Goal: Task Accomplishment & Management: Manage account settings

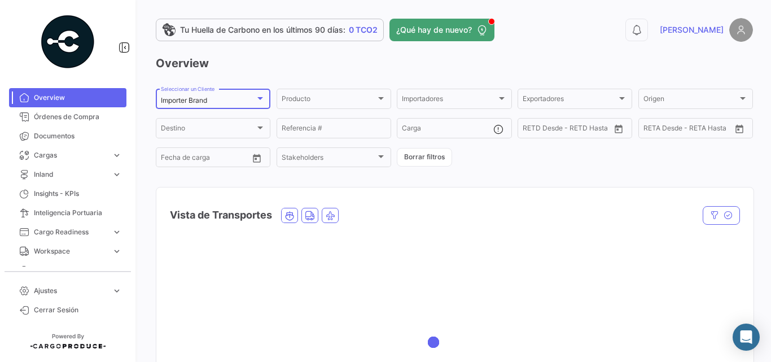
click at [207, 102] on mat-select-trigger "Importer Brand" at bounding box center [184, 100] width 46 height 8
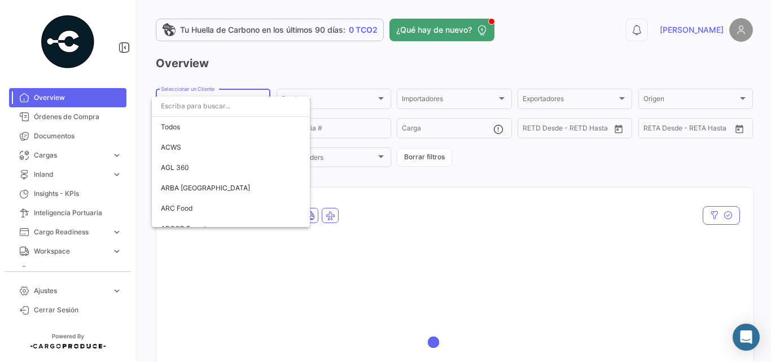
scroll to position [2025, 0]
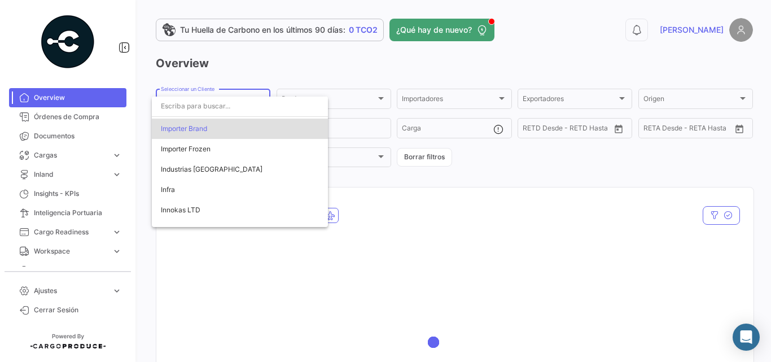
click at [246, 113] on input "dropdown search" at bounding box center [240, 106] width 176 height 20
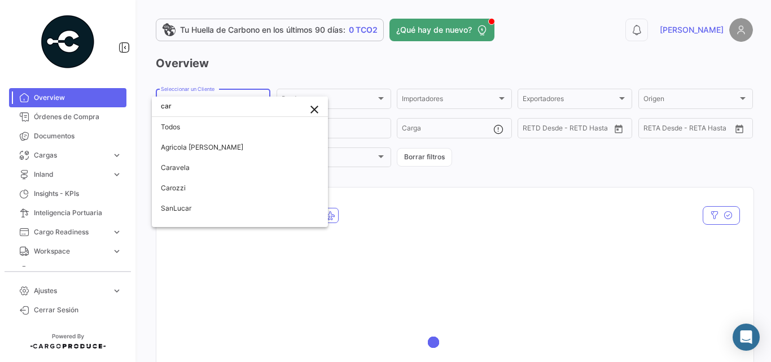
scroll to position [0, 0]
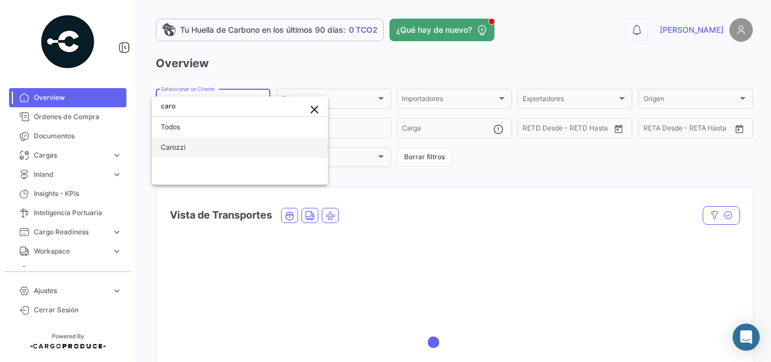
type input "caro"
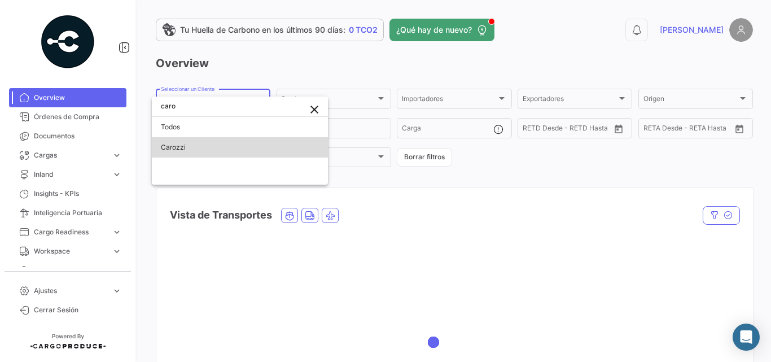
click at [202, 145] on span "Carozzi" at bounding box center [240, 147] width 158 height 20
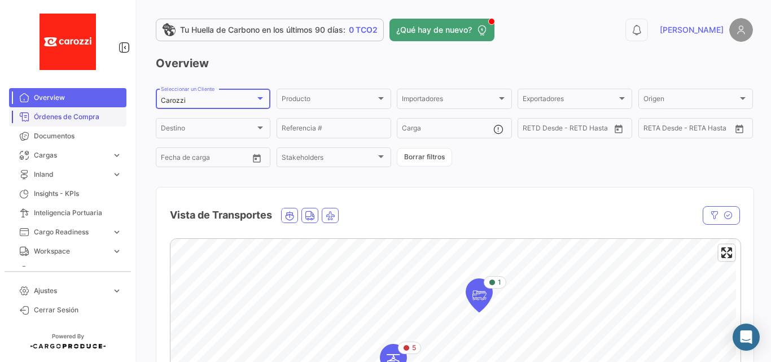
click at [77, 116] on span "Órdenes de Compra" at bounding box center [78, 117] width 88 height 10
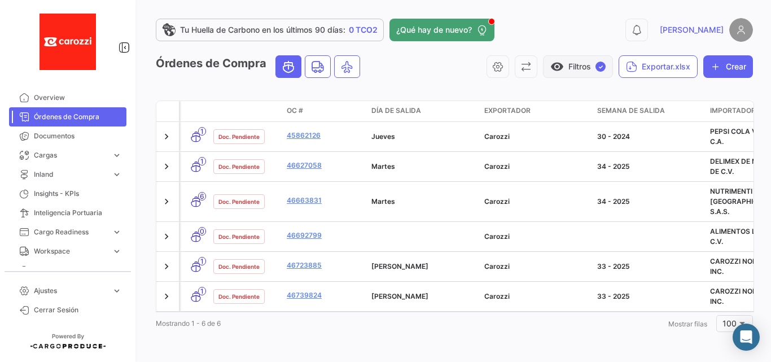
click at [600, 60] on button "visibility Filtros ✓" at bounding box center [578, 66] width 70 height 23
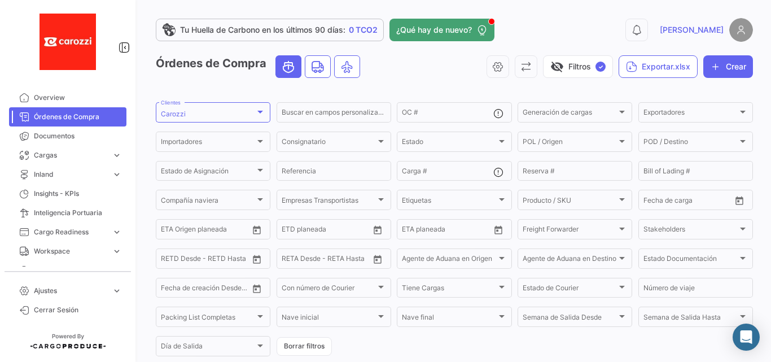
scroll to position [75, 0]
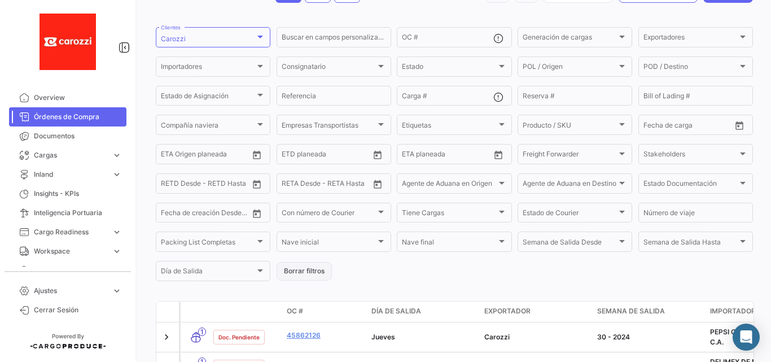
click at [307, 270] on button "Borrar filtros" at bounding box center [304, 271] width 55 height 19
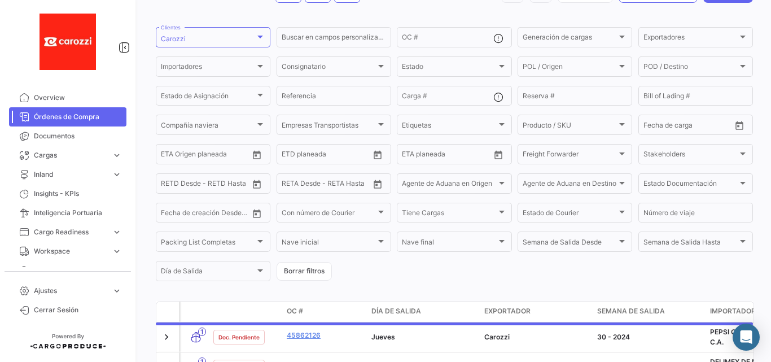
scroll to position [0, 0]
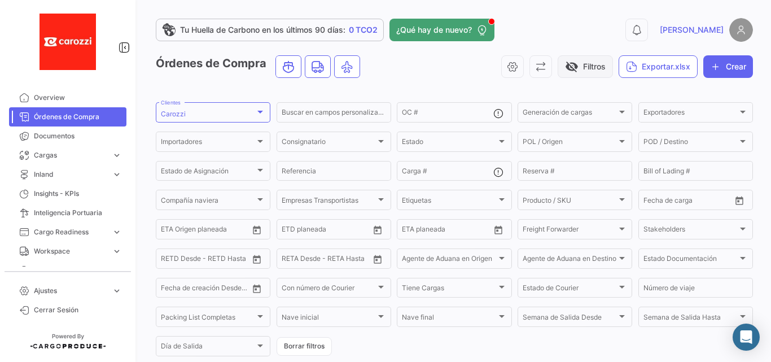
click at [588, 64] on button "visibility_off Filtros" at bounding box center [585, 66] width 55 height 23
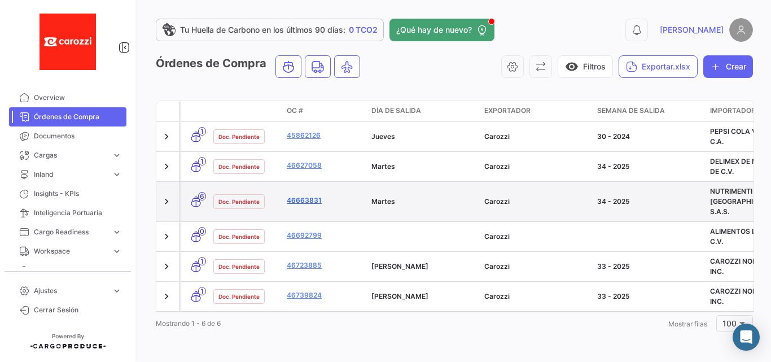
click at [309, 195] on link "46663831" at bounding box center [325, 200] width 76 height 10
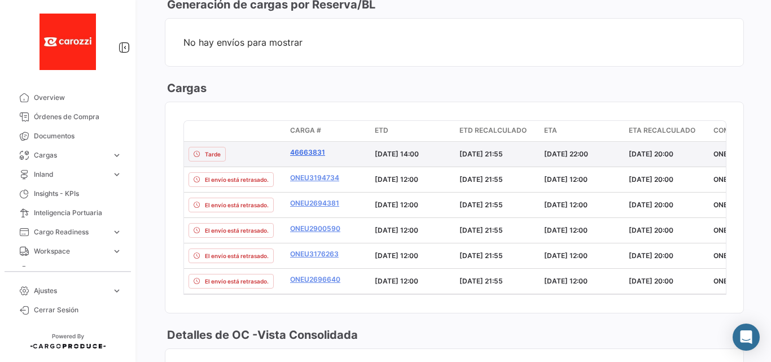
click at [312, 149] on link "46663831" at bounding box center [328, 152] width 76 height 10
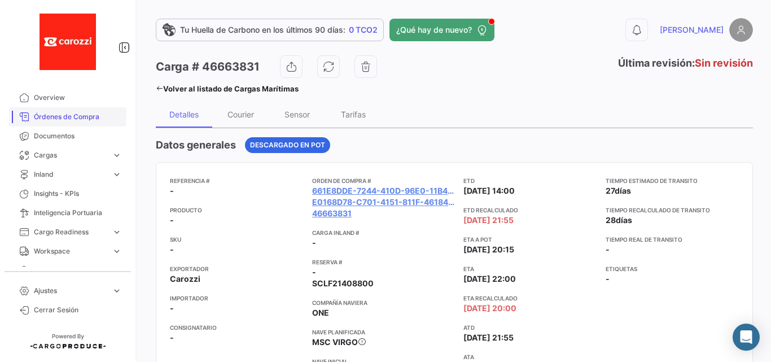
click at [62, 118] on span "Órdenes de Compra" at bounding box center [78, 117] width 88 height 10
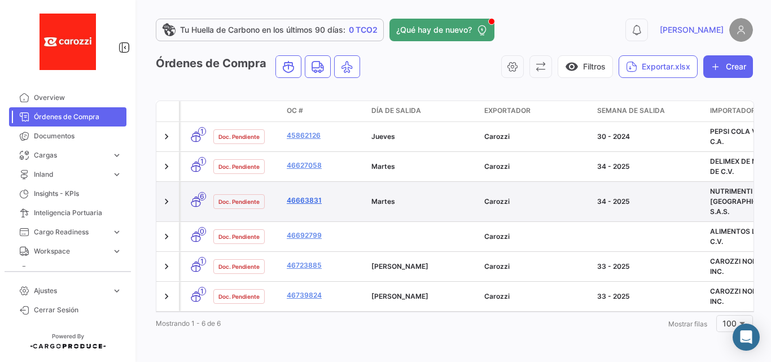
click at [300, 195] on link "46663831" at bounding box center [325, 200] width 76 height 10
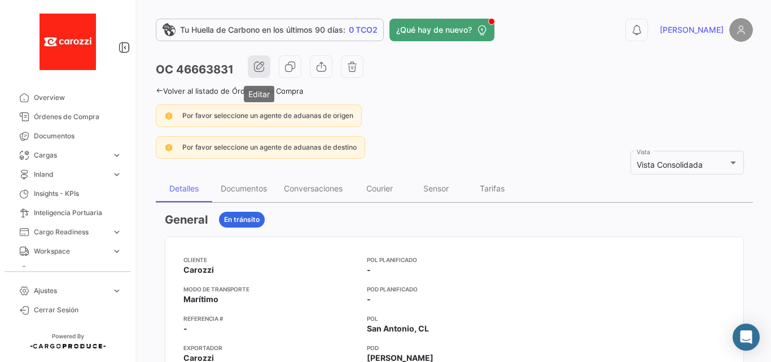
click at [261, 62] on icon "button" at bounding box center [258, 66] width 11 height 11
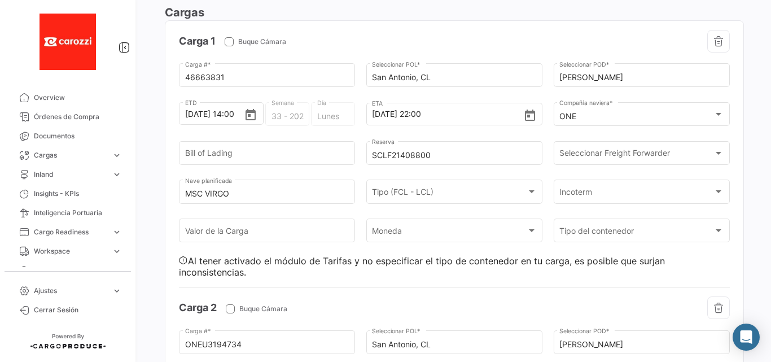
scroll to position [518, 0]
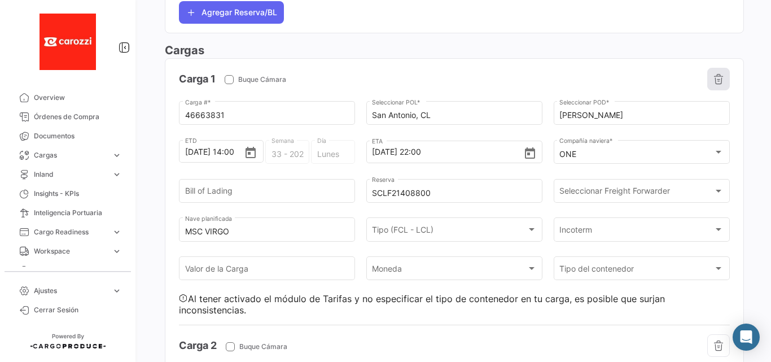
click at [713, 81] on icon "button" at bounding box center [718, 78] width 11 height 11
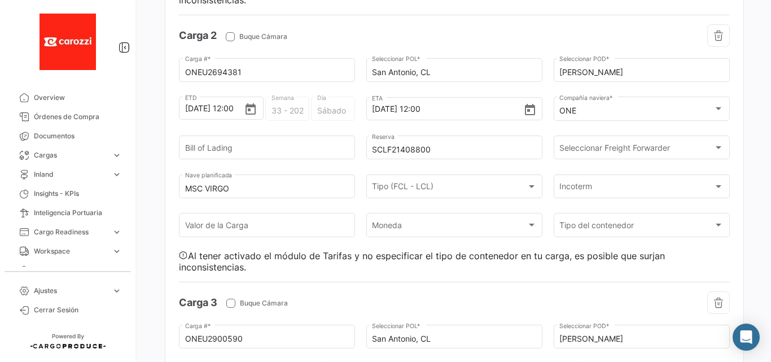
scroll to position [865, 0]
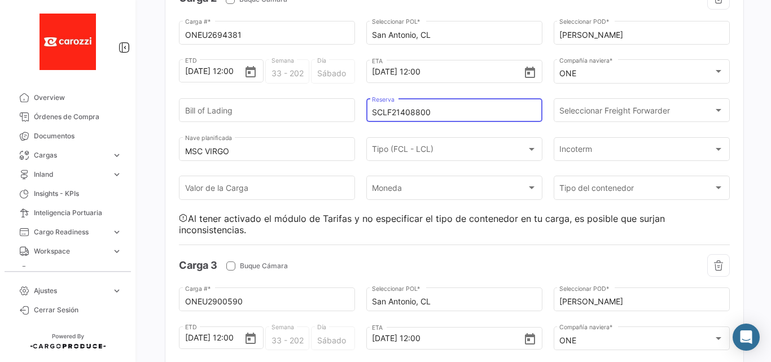
drag, startPoint x: 430, startPoint y: 112, endPoint x: 358, endPoint y: 117, distance: 71.9
click at [358, 117] on div "ONEU2694381 Carga # * [GEOGRAPHIC_DATA], CL Seleccionar POL * Buenaventura Sele…" at bounding box center [454, 127] width 551 height 216
click at [747, 228] on div "Carozzi Seleccionar un Cliente Marítimo Seleccionar Modo de Transporte * 466638…" at bounding box center [454, 170] width 597 height 1888
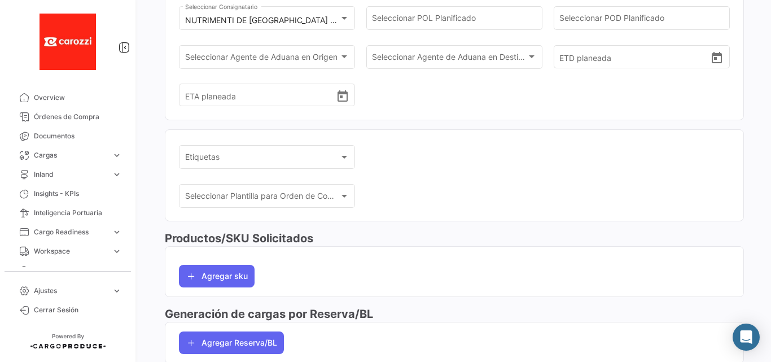
scroll to position [0, 0]
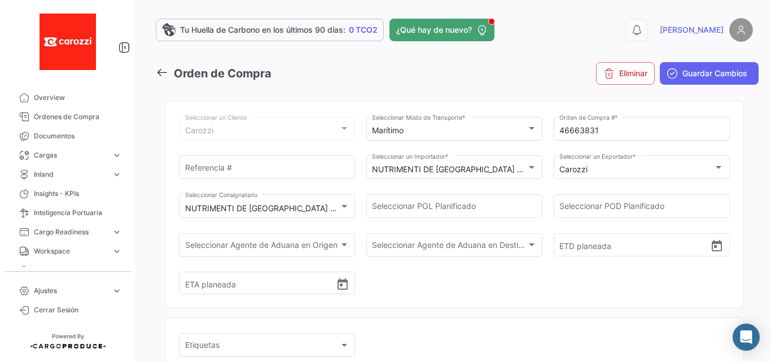
click at [163, 73] on icon at bounding box center [162, 72] width 12 height 12
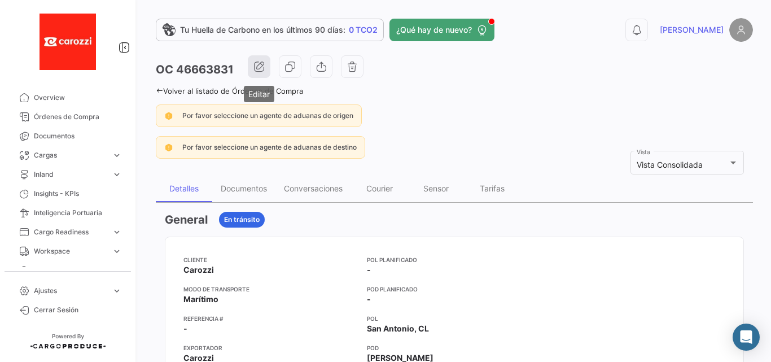
click at [264, 62] on icon "button" at bounding box center [258, 66] width 11 height 11
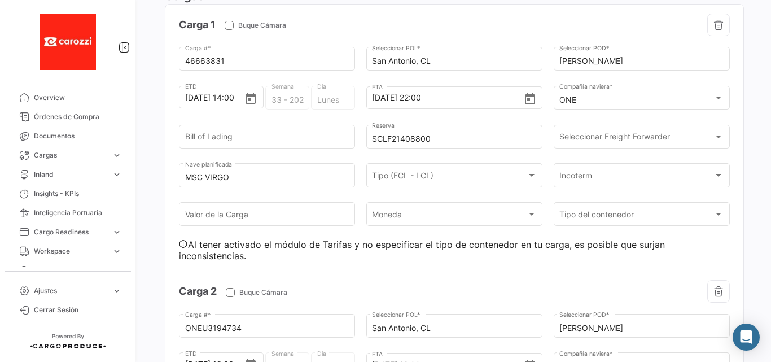
scroll to position [497, 0]
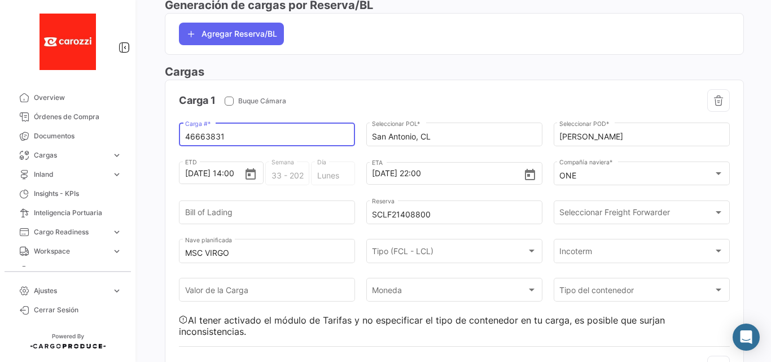
drag, startPoint x: 233, startPoint y: 138, endPoint x: 174, endPoint y: 145, distance: 59.7
paste input "ONEU2892324"
type input "ONEU2892324"
click at [455, 90] on div at bounding box center [591, 100] width 275 height 23
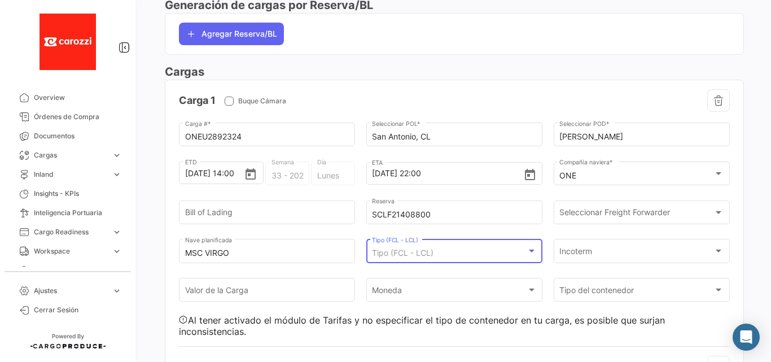
click at [509, 254] on div "Tipo (FCL - LCL)" at bounding box center [449, 253] width 154 height 10
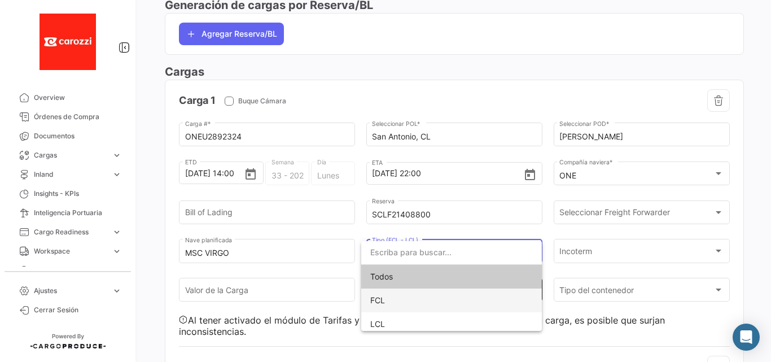
click at [420, 301] on span "FCL" at bounding box center [451, 300] width 163 height 24
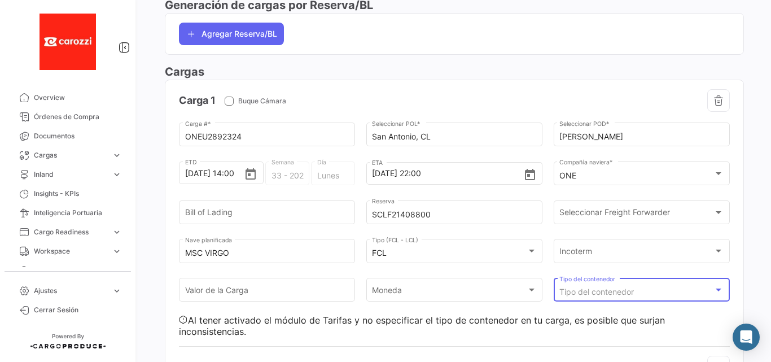
click at [622, 296] on span "Tipo del contenedor" at bounding box center [596, 292] width 75 height 10
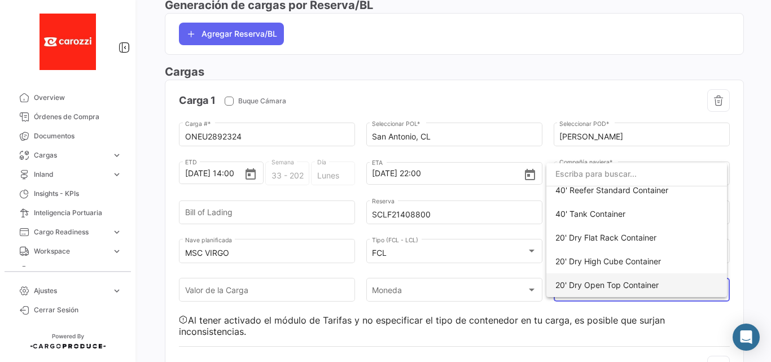
scroll to position [246, 0]
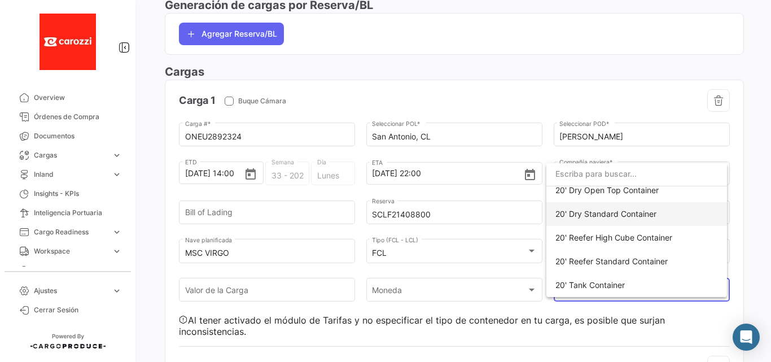
click at [638, 210] on span "20' Dry Standard Container" at bounding box center [605, 214] width 101 height 10
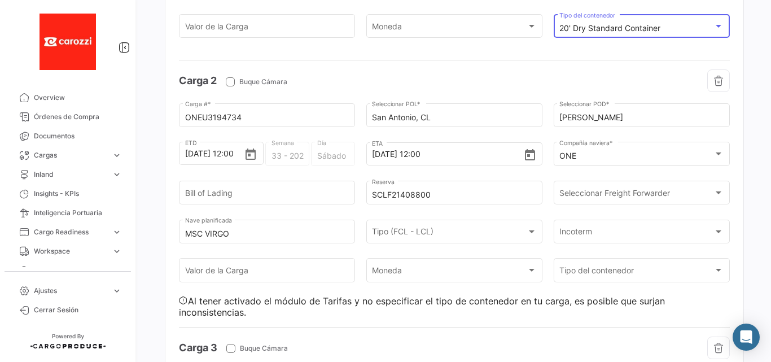
scroll to position [798, 0]
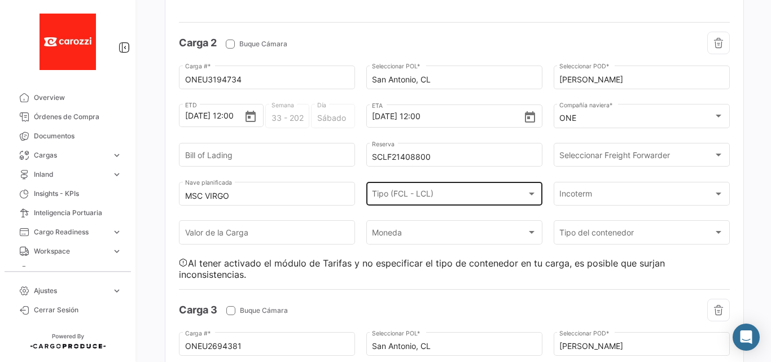
click at [491, 199] on div "Tipo (FCL - LCL)" at bounding box center [449, 196] width 154 height 10
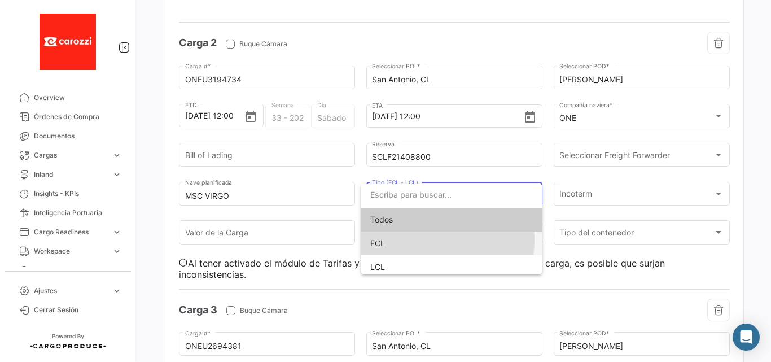
click at [436, 240] on span "FCL" at bounding box center [451, 243] width 163 height 24
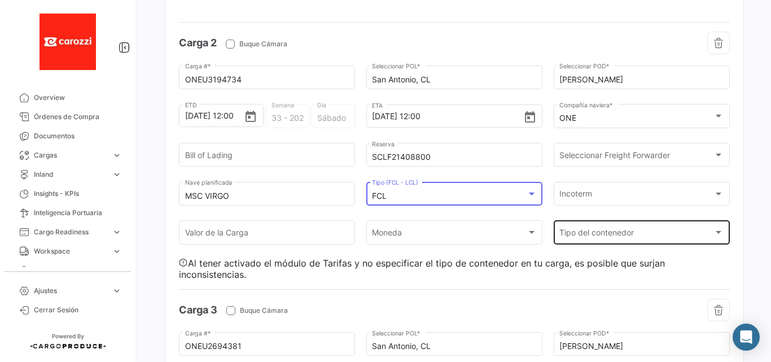
click at [596, 238] on span "Tipo del contenedor" at bounding box center [636, 235] width 154 height 10
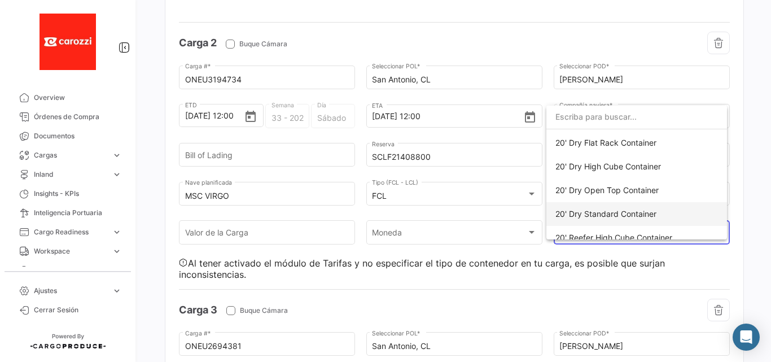
scroll to position [226, 0]
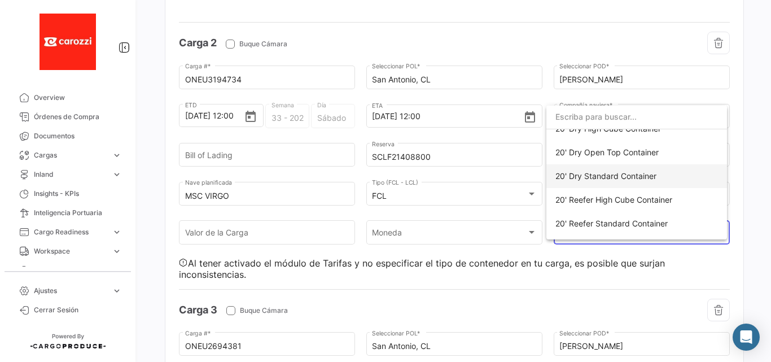
click at [606, 178] on span "20' Dry Standard Container" at bounding box center [605, 176] width 101 height 10
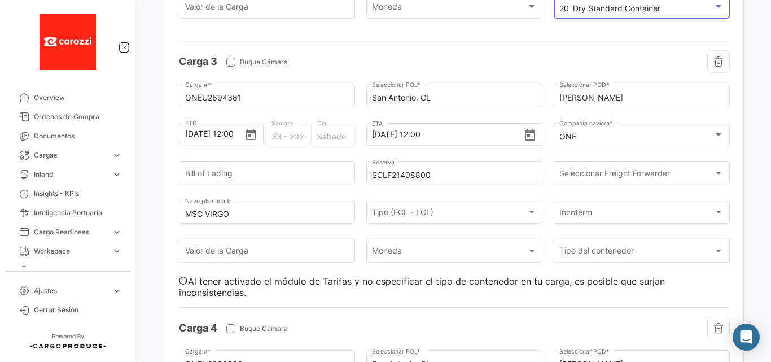
scroll to position [1061, 0]
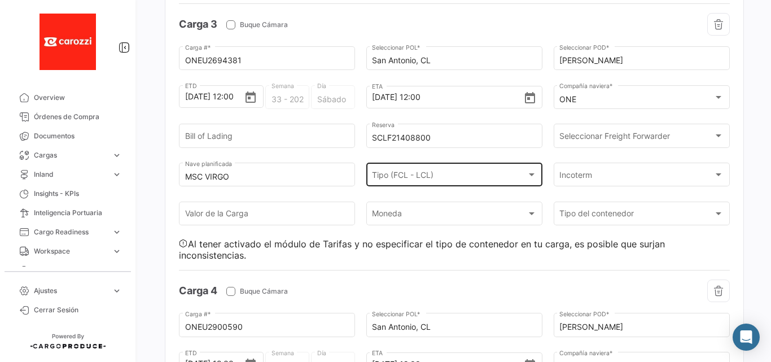
click at [493, 174] on div "Tipo (FCL - LCL)" at bounding box center [449, 177] width 154 height 10
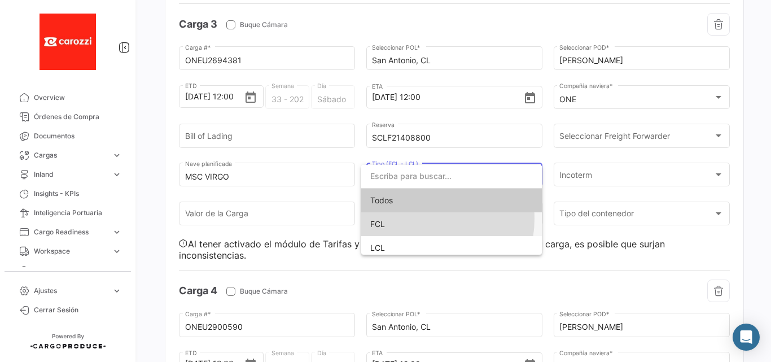
click at [419, 218] on span "FCL" at bounding box center [451, 224] width 163 height 24
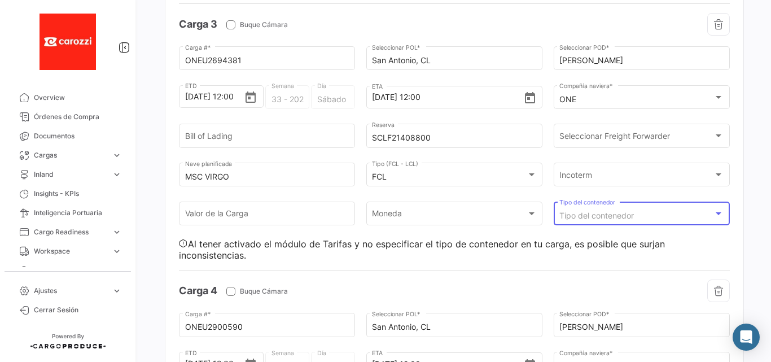
click at [615, 212] on span "Tipo del contenedor" at bounding box center [596, 216] width 75 height 10
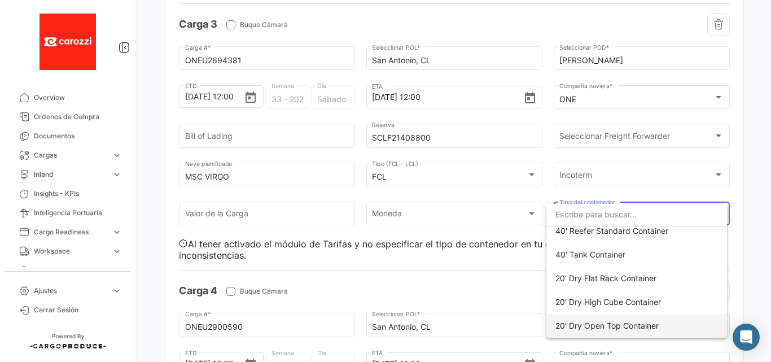
scroll to position [226, 0]
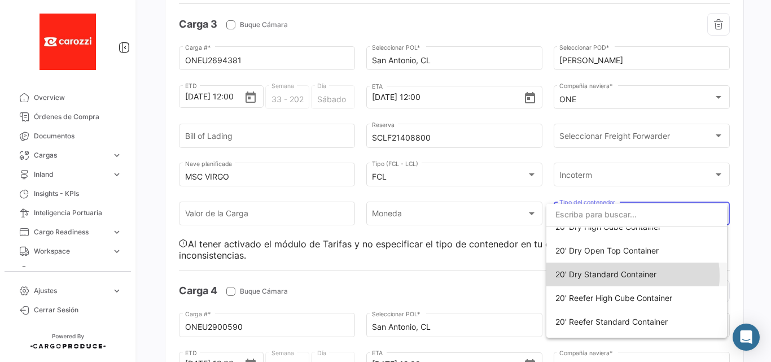
click at [629, 275] on span "20' Dry Standard Container" at bounding box center [605, 274] width 101 height 10
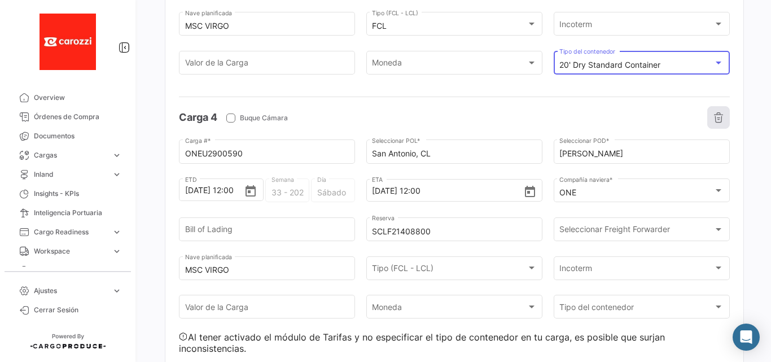
scroll to position [1287, 0]
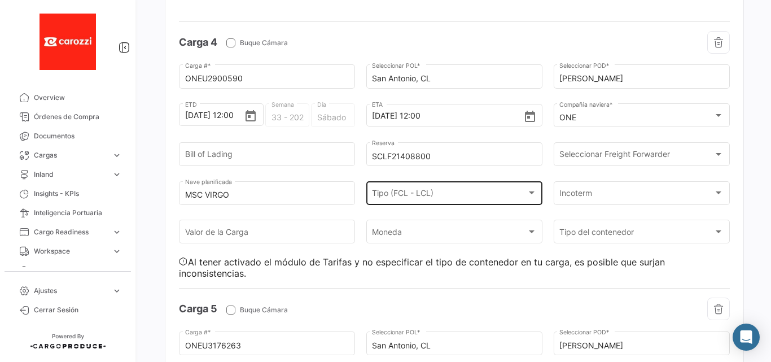
click at [491, 196] on div "Tipo (FCL - LCL)" at bounding box center [449, 195] width 154 height 10
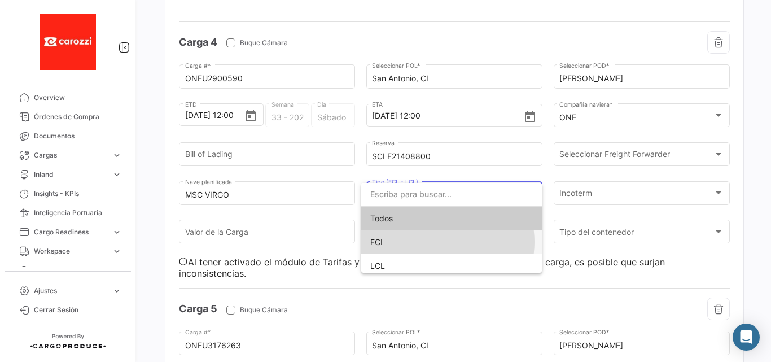
click at [441, 242] on span "FCL" at bounding box center [451, 242] width 163 height 24
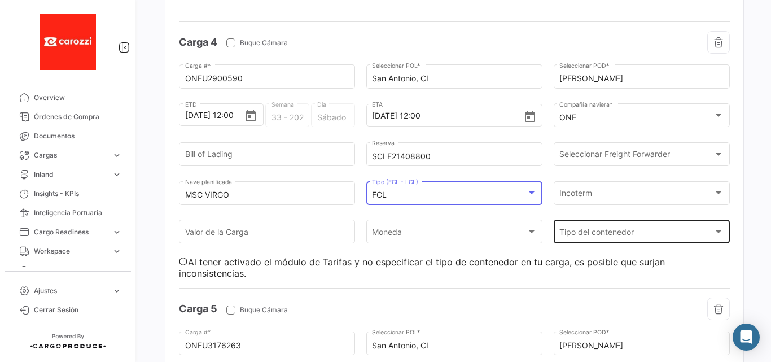
click at [577, 225] on div "Tipo del contenedor Tipo del contenedor" at bounding box center [641, 231] width 164 height 26
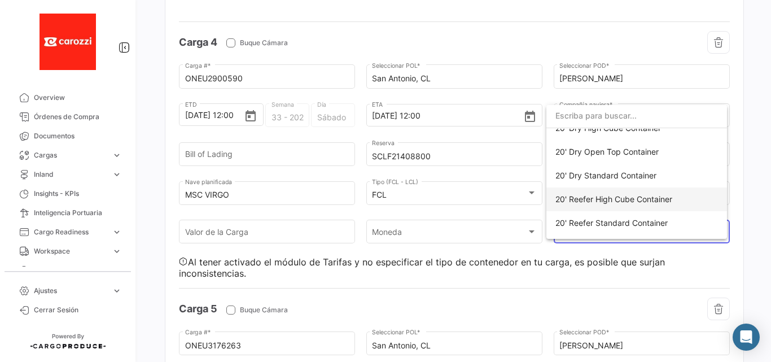
scroll to position [246, 0]
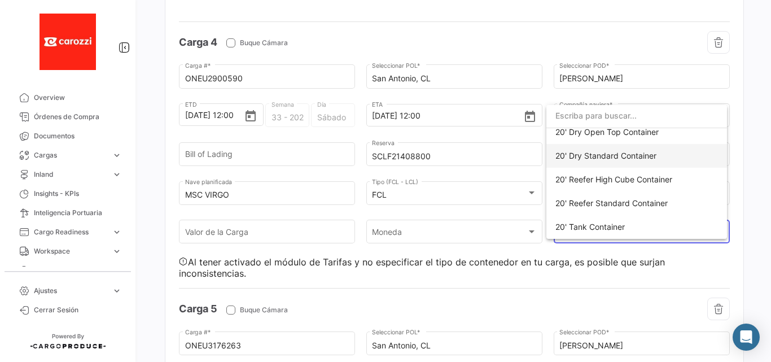
click at [616, 157] on span "20' Dry Standard Container" at bounding box center [605, 156] width 101 height 10
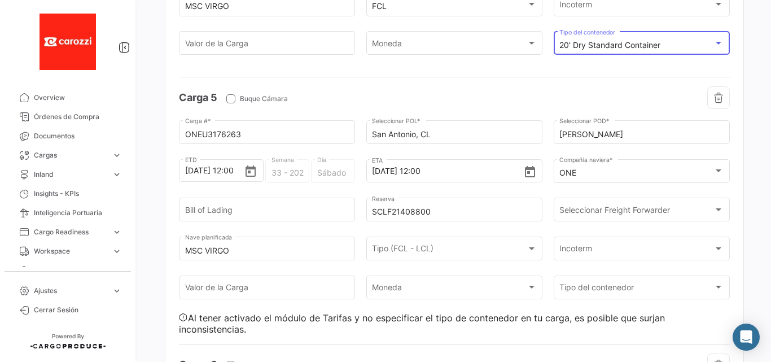
scroll to position [1551, 0]
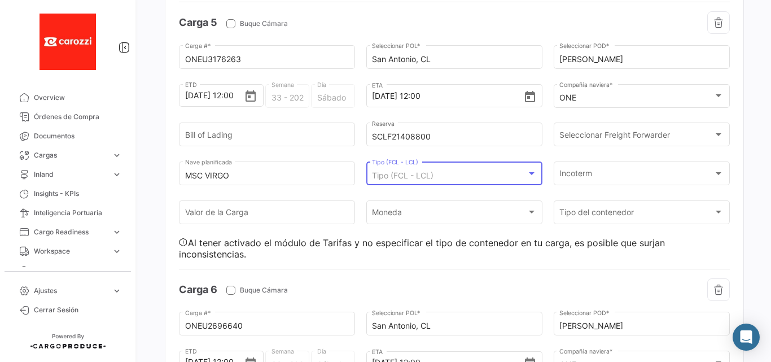
click at [491, 178] on div "Tipo (FCL - LCL)" at bounding box center [449, 176] width 154 height 10
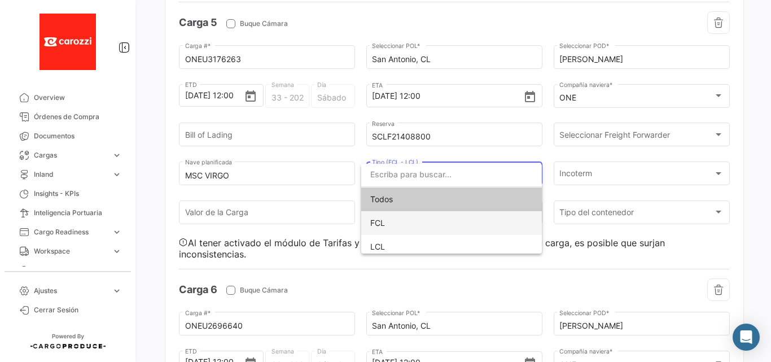
click at [454, 223] on span "FCL" at bounding box center [451, 223] width 163 height 24
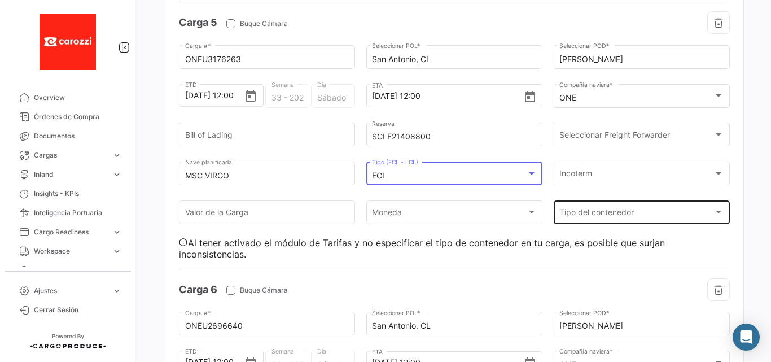
click at [591, 212] on span "Tipo del contenedor" at bounding box center [636, 214] width 154 height 10
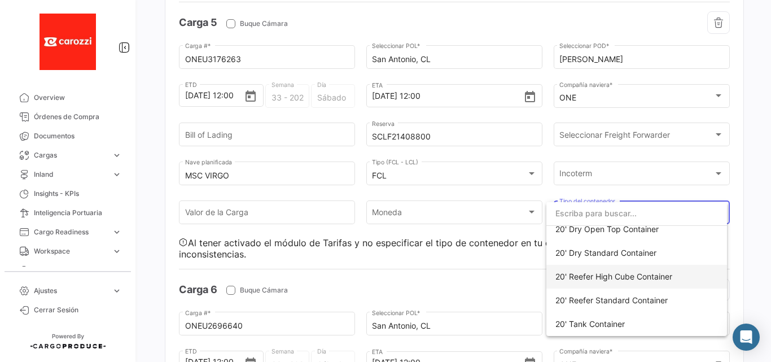
scroll to position [208, 0]
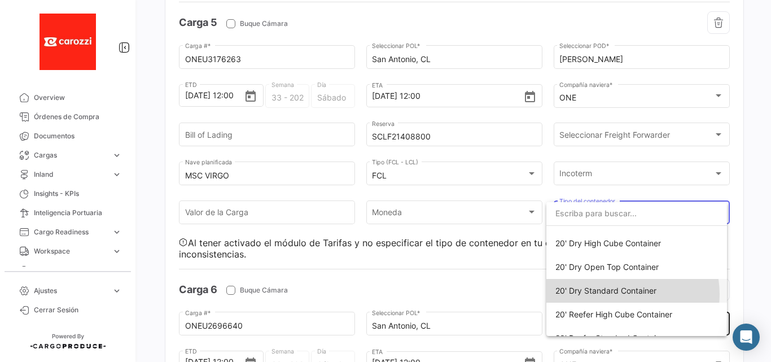
click at [624, 294] on span "20' Dry Standard Container" at bounding box center [605, 291] width 101 height 10
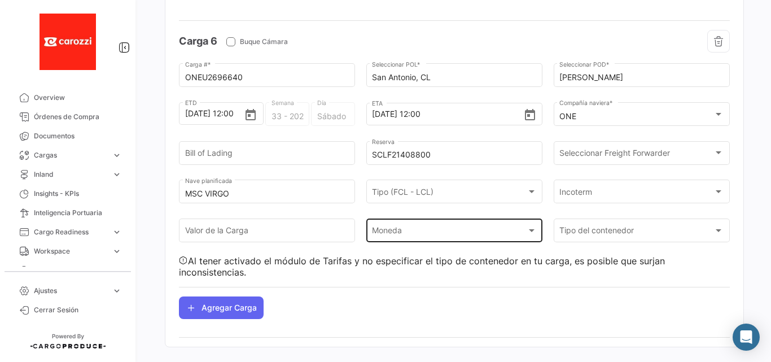
scroll to position [1798, 0]
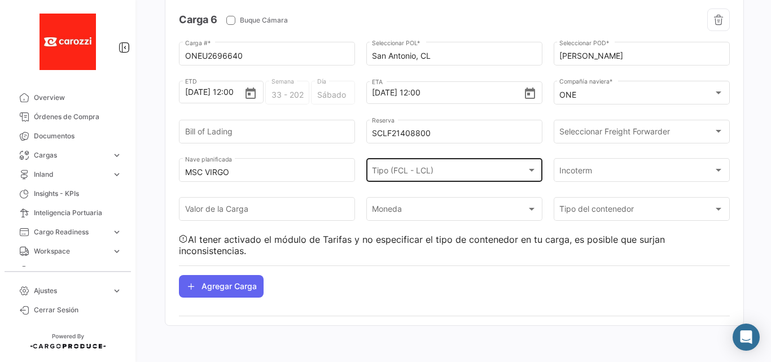
click at [461, 168] on div "Tipo (FCL - LCL)" at bounding box center [449, 173] width 154 height 10
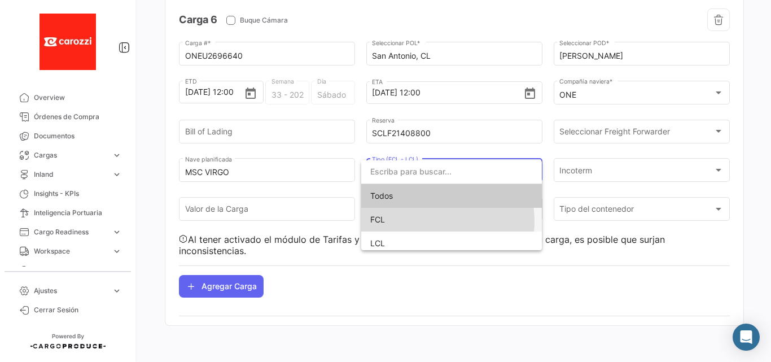
click at [423, 221] on span "FCL" at bounding box center [451, 220] width 163 height 24
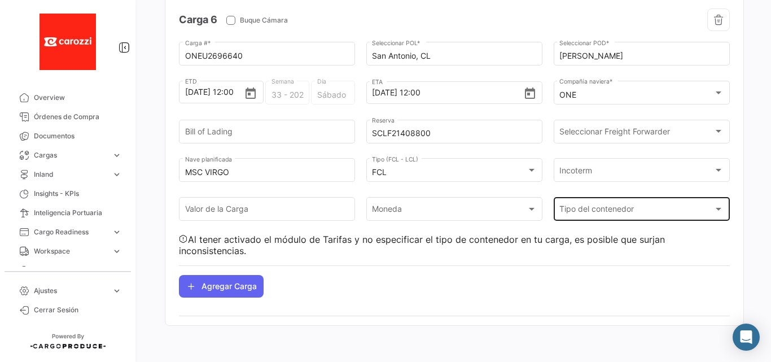
click at [584, 205] on div "Tipo del contenedor Tipo del contenedor" at bounding box center [641, 208] width 164 height 26
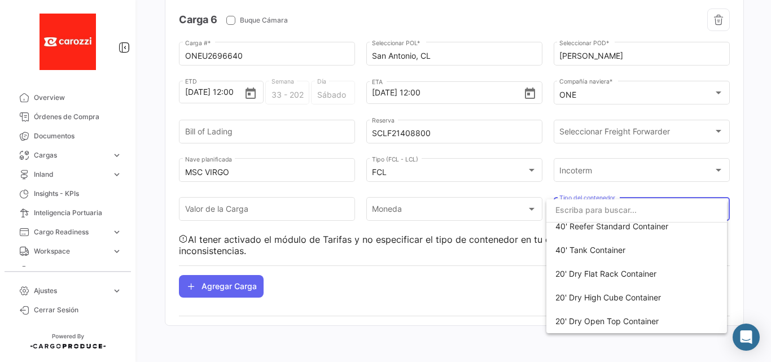
scroll to position [188, 0]
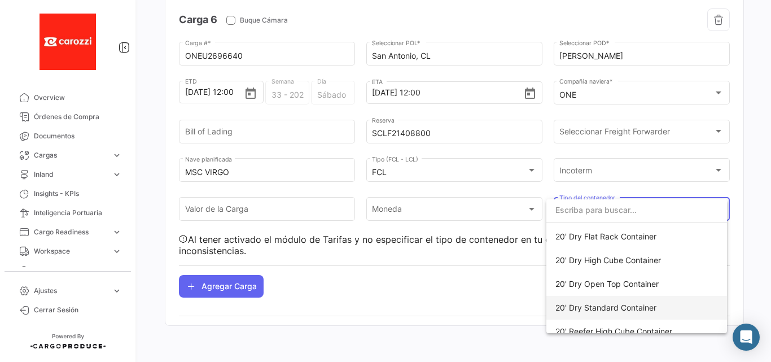
click at [606, 304] on span "20' Dry Standard Container" at bounding box center [605, 308] width 101 height 10
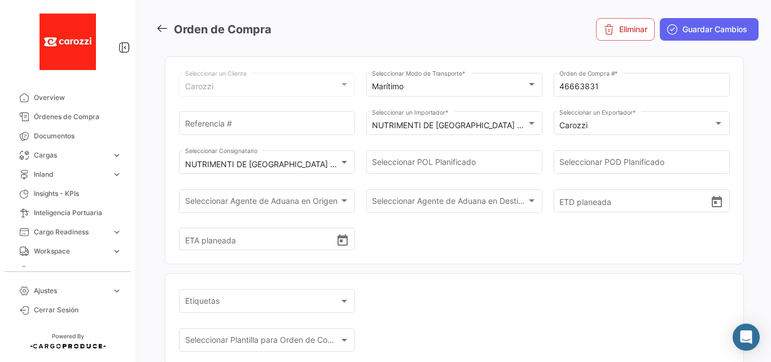
scroll to position [0, 0]
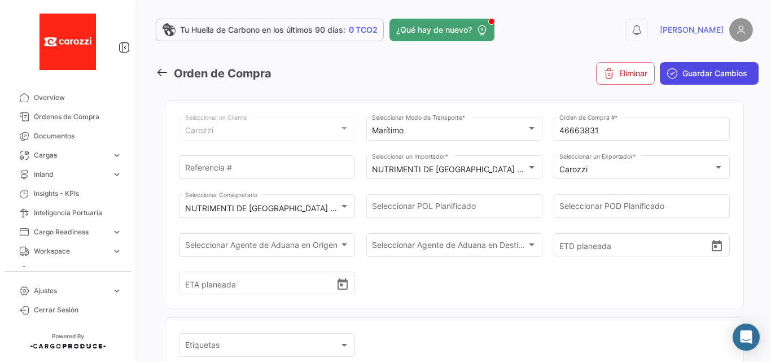
click at [702, 76] on span "Guardar Cambios" at bounding box center [714, 73] width 65 height 11
